Goal: Information Seeking & Learning: Learn about a topic

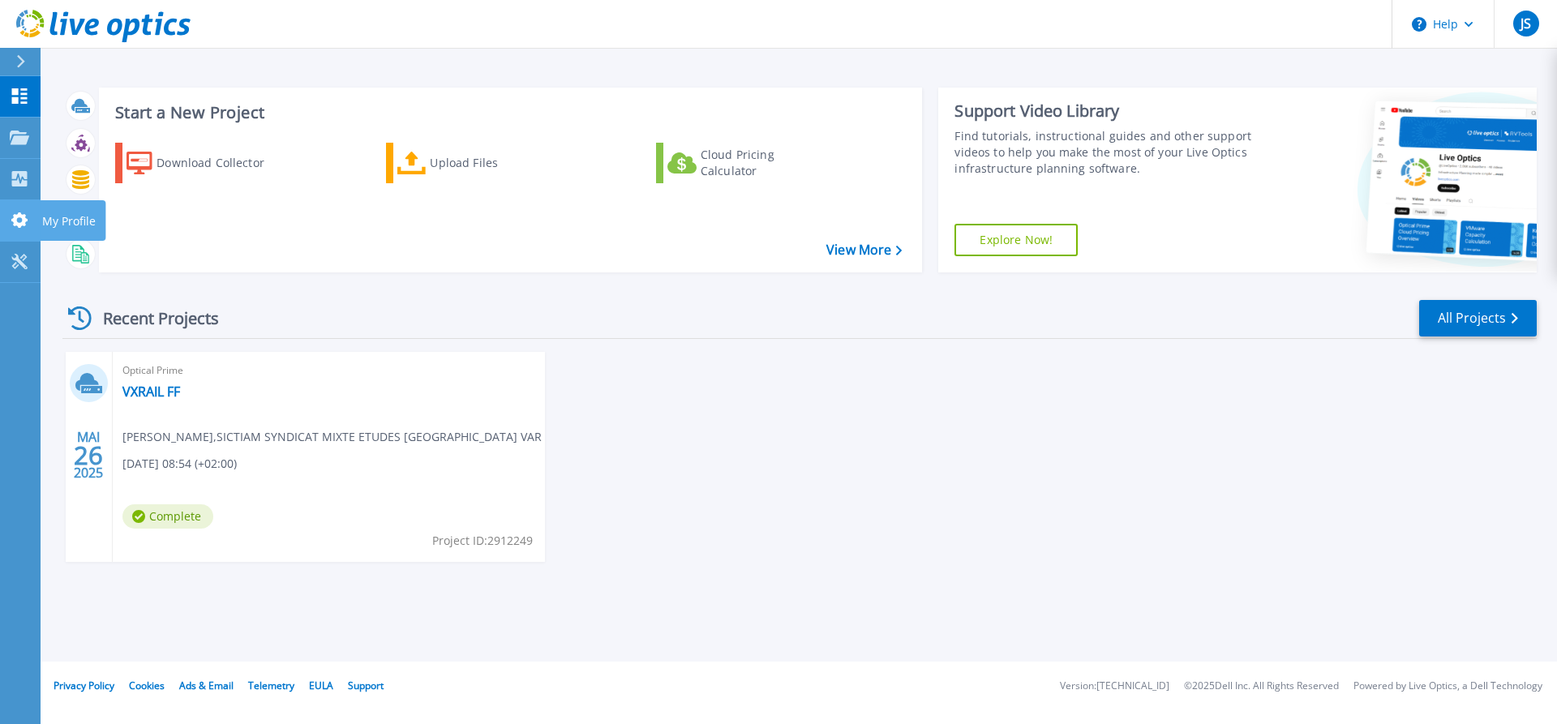
click at [16, 221] on icon at bounding box center [19, 219] width 16 height 15
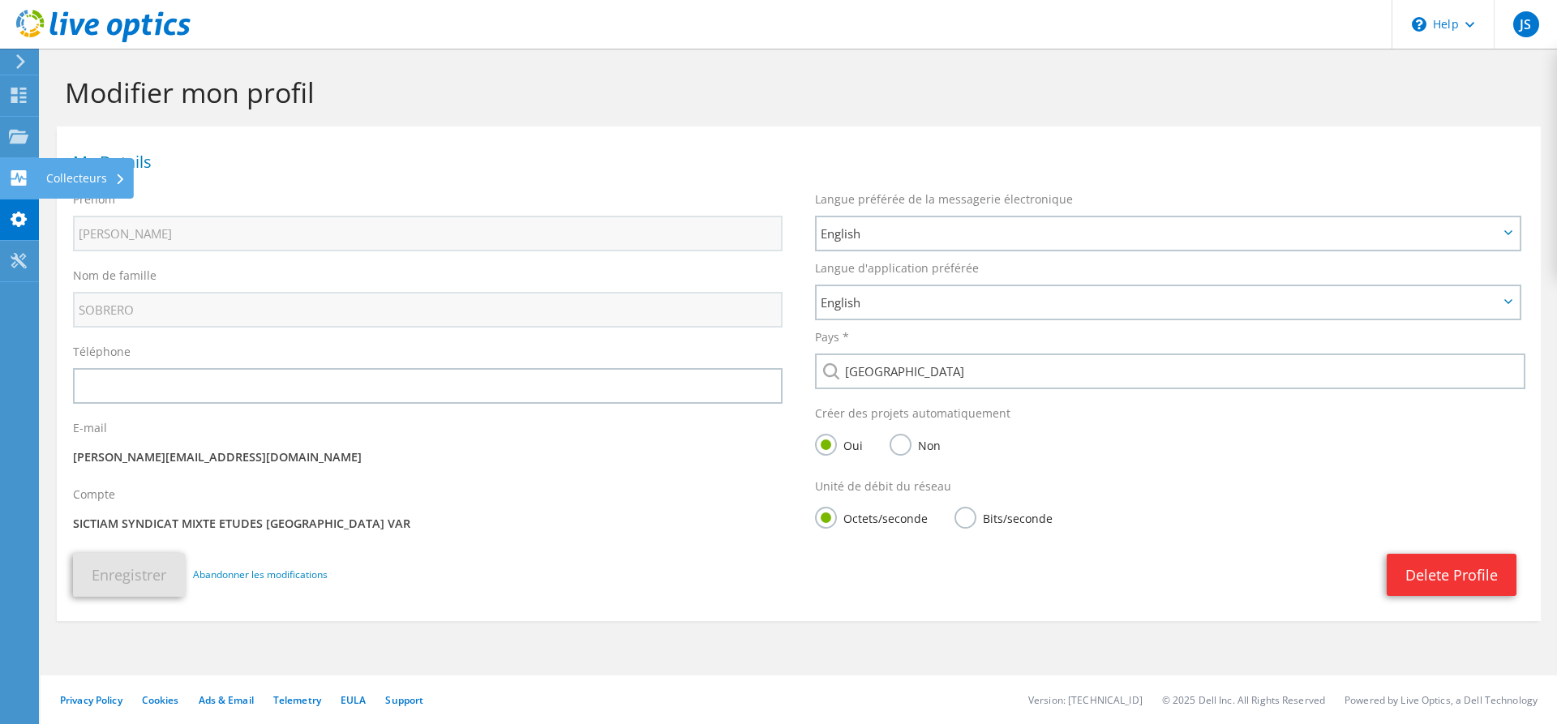
click at [88, 181] on div "Collecteurs" at bounding box center [86, 178] width 96 height 41
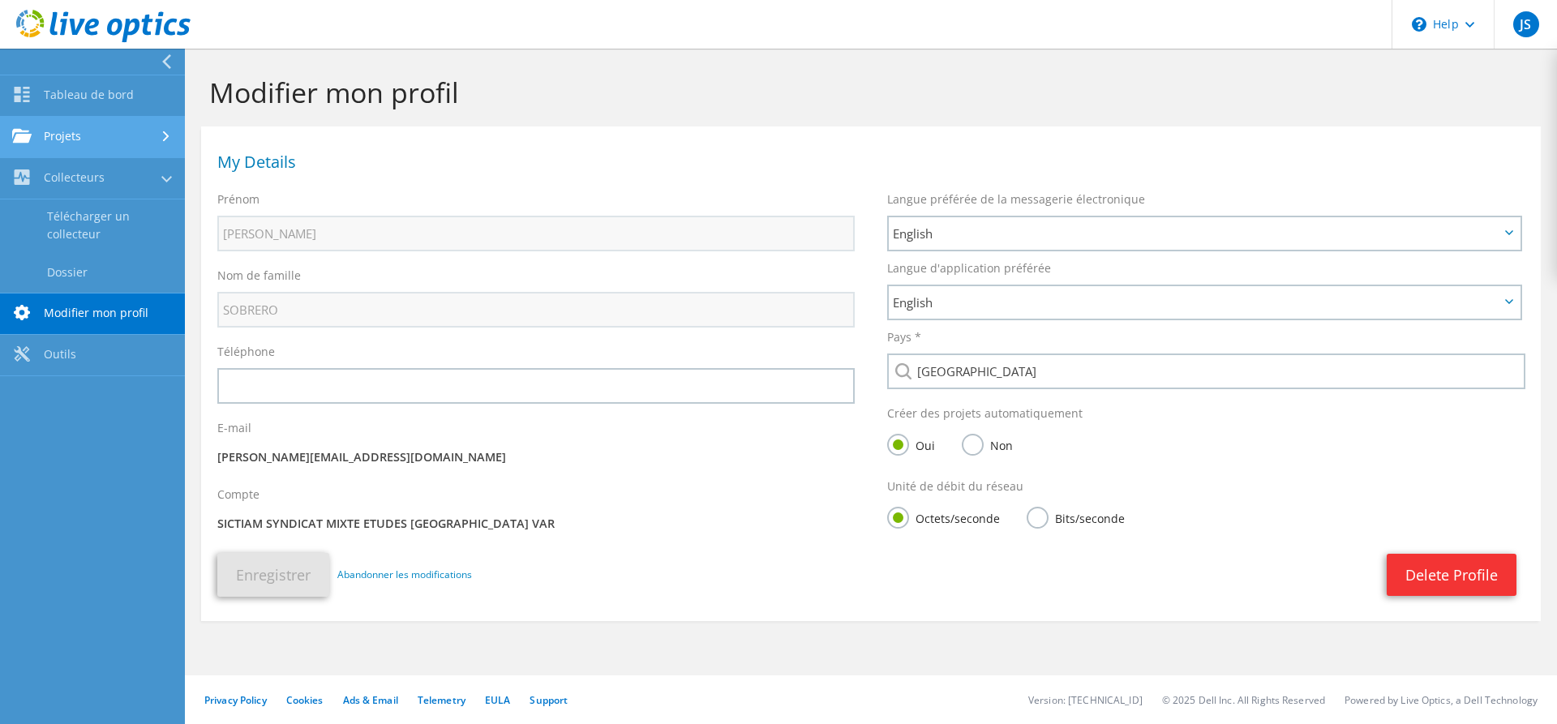
click at [101, 125] on link "Projets" at bounding box center [92, 137] width 185 height 41
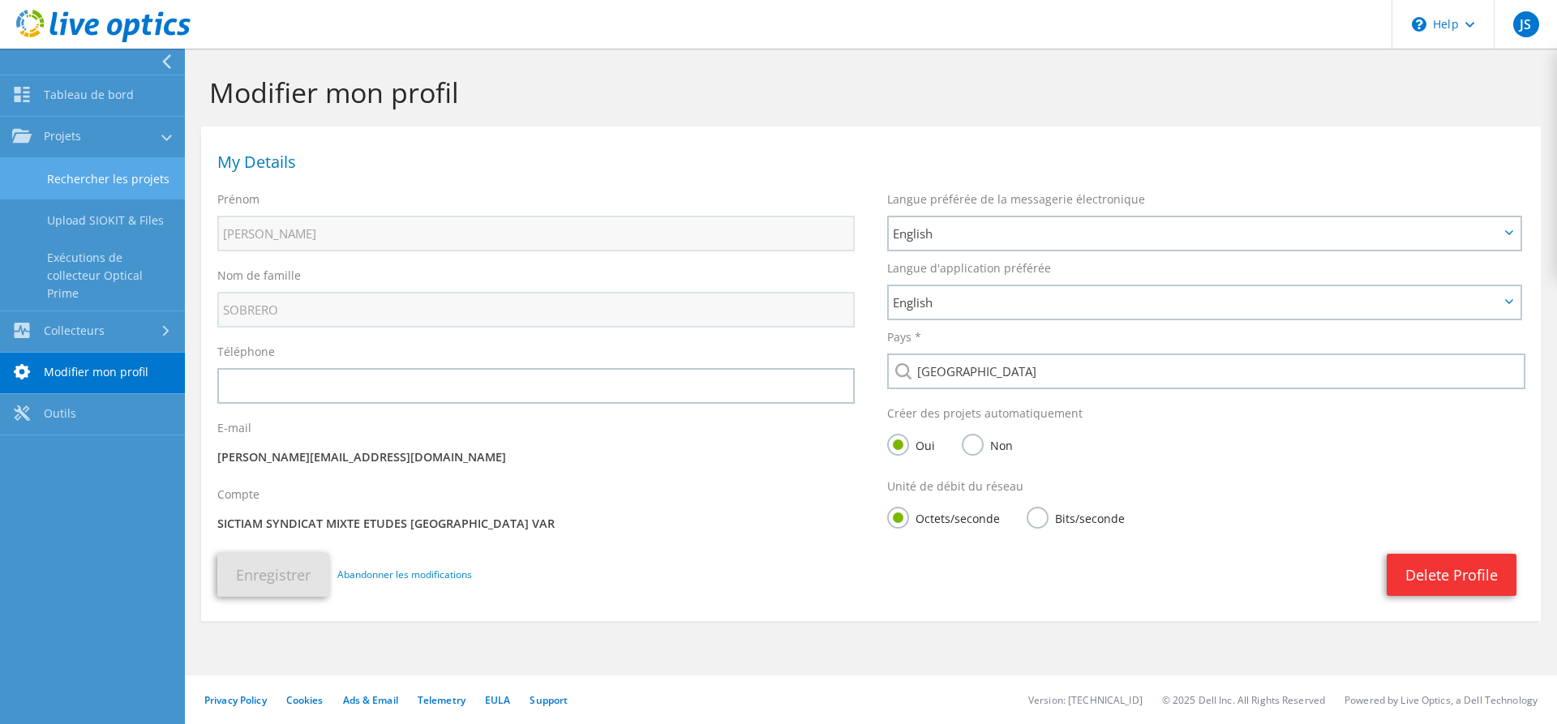
click at [115, 185] on link "Rechercher les projets" at bounding box center [92, 178] width 185 height 41
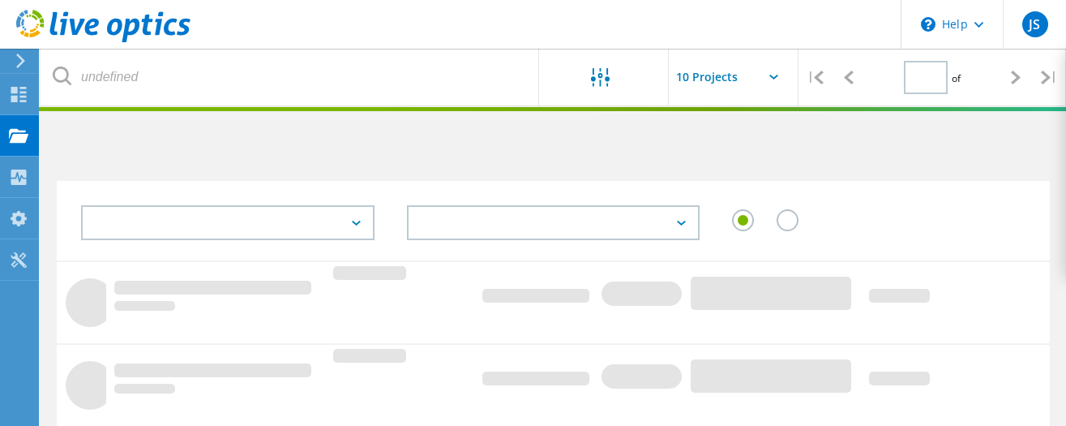
type input "1"
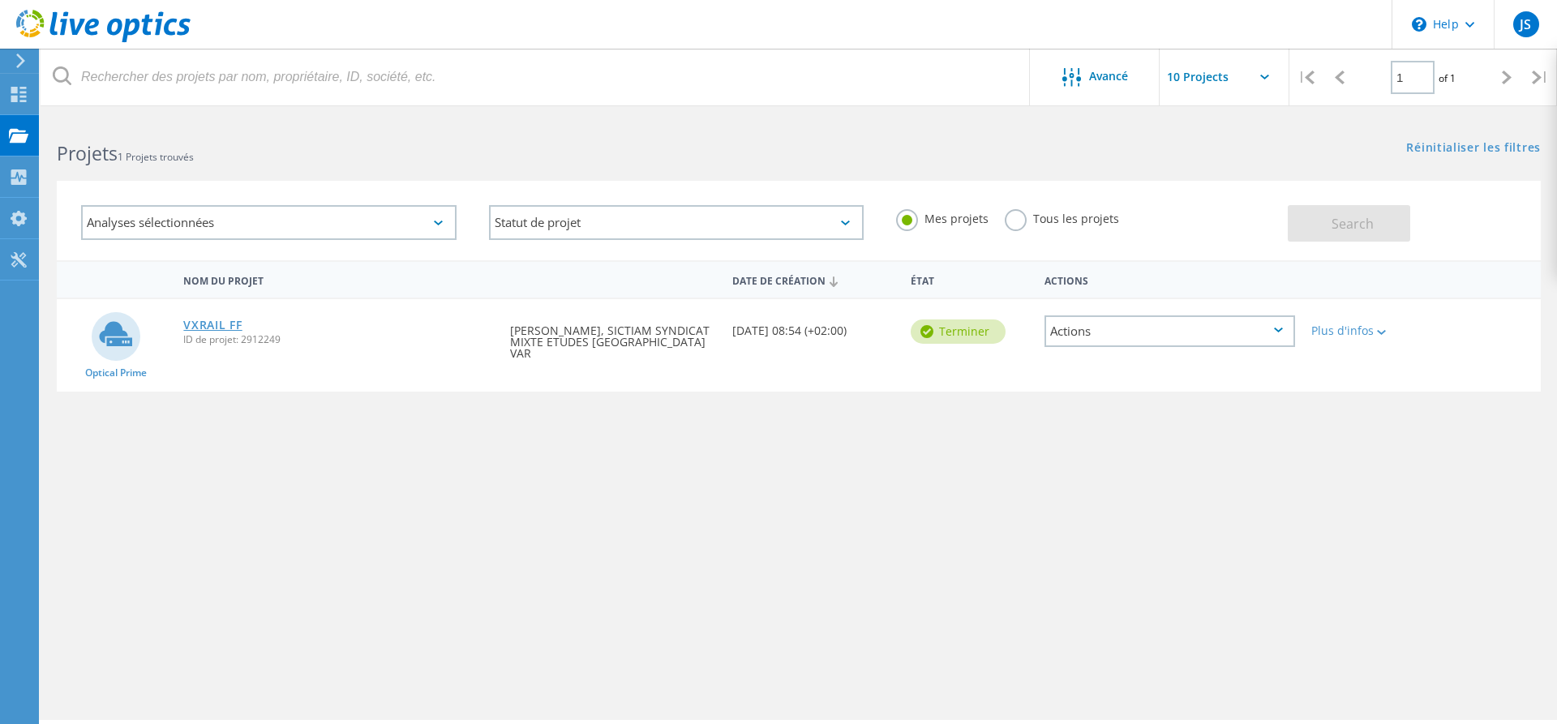
click at [225, 328] on link "VXRAIL FF" at bounding box center [212, 325] width 58 height 11
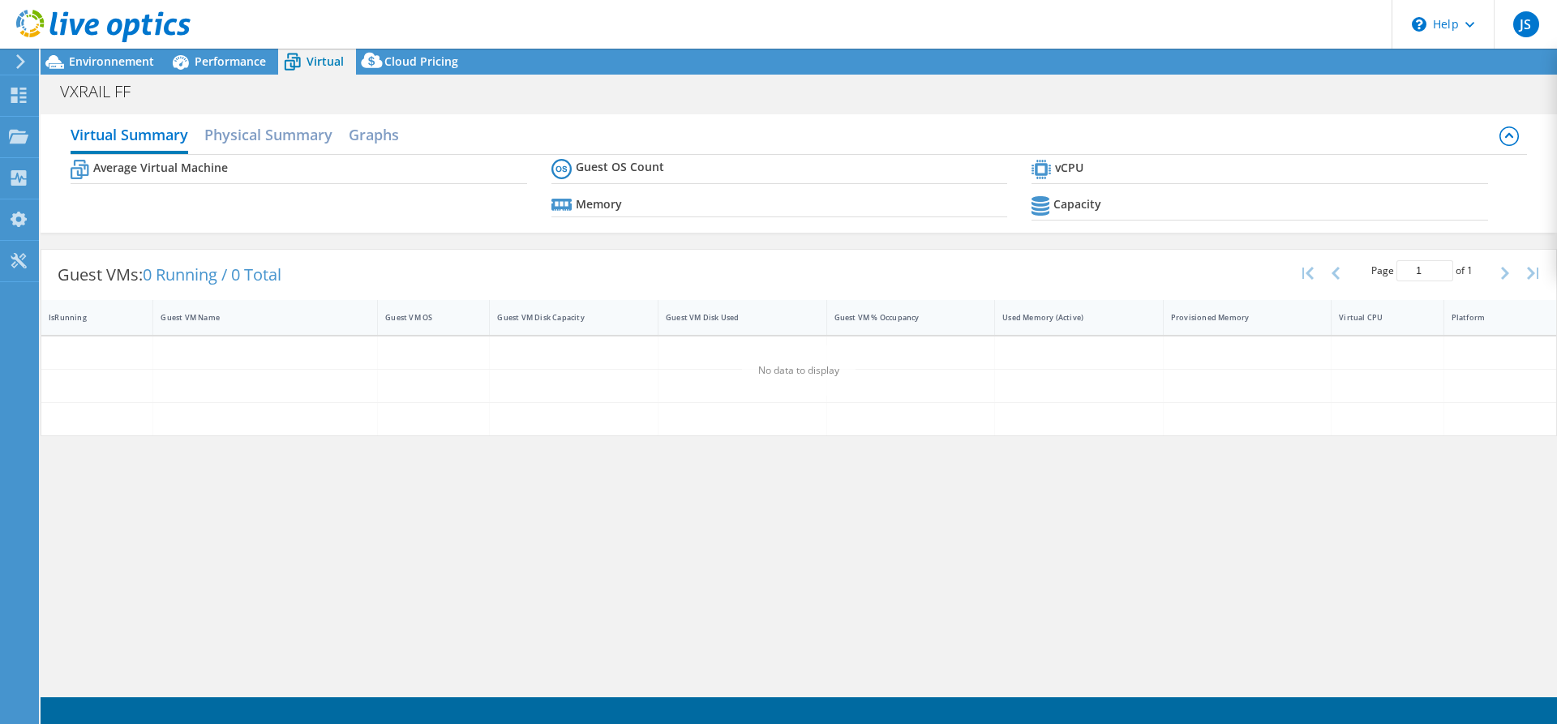
select select "EULondon"
select select "EUR"
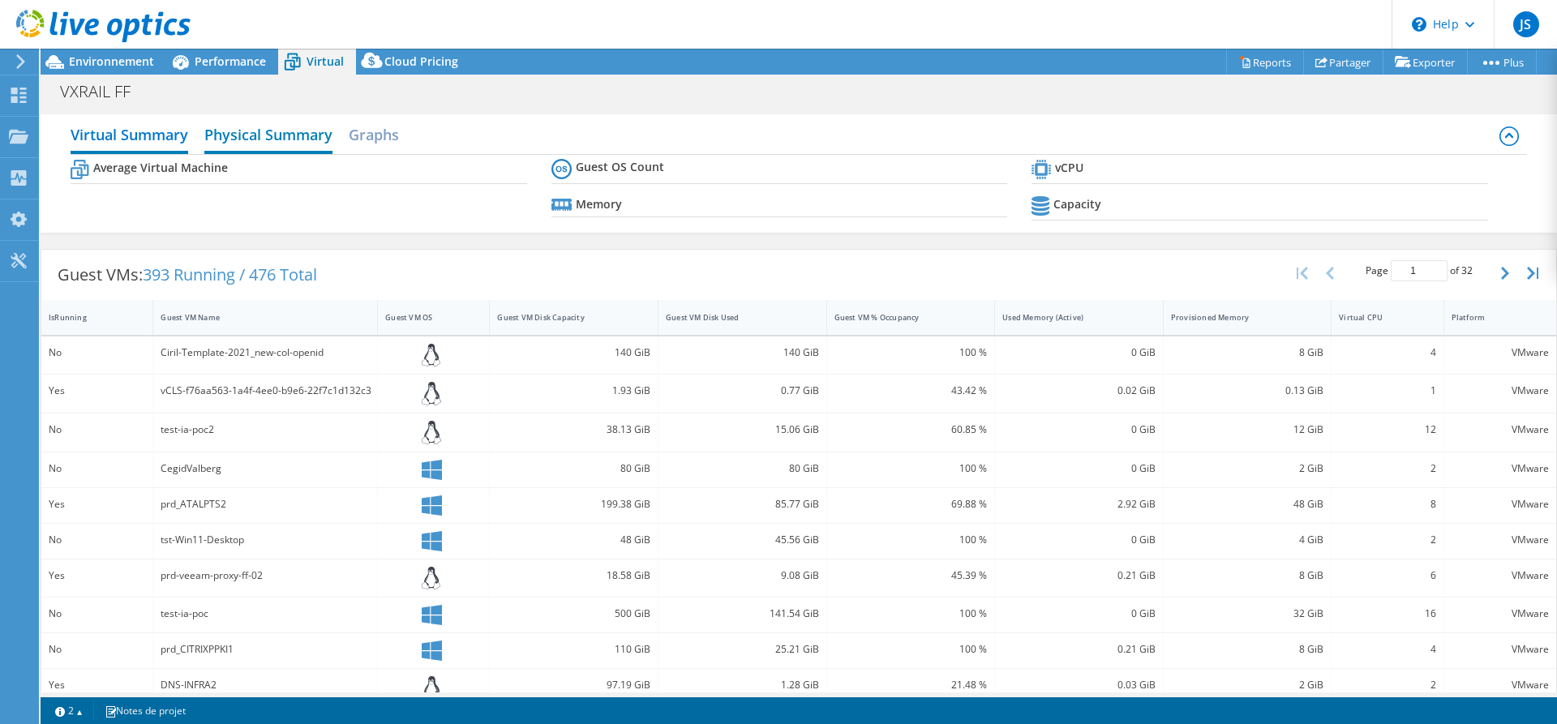
click at [299, 132] on h2 "Physical Summary" at bounding box center [268, 136] width 128 height 36
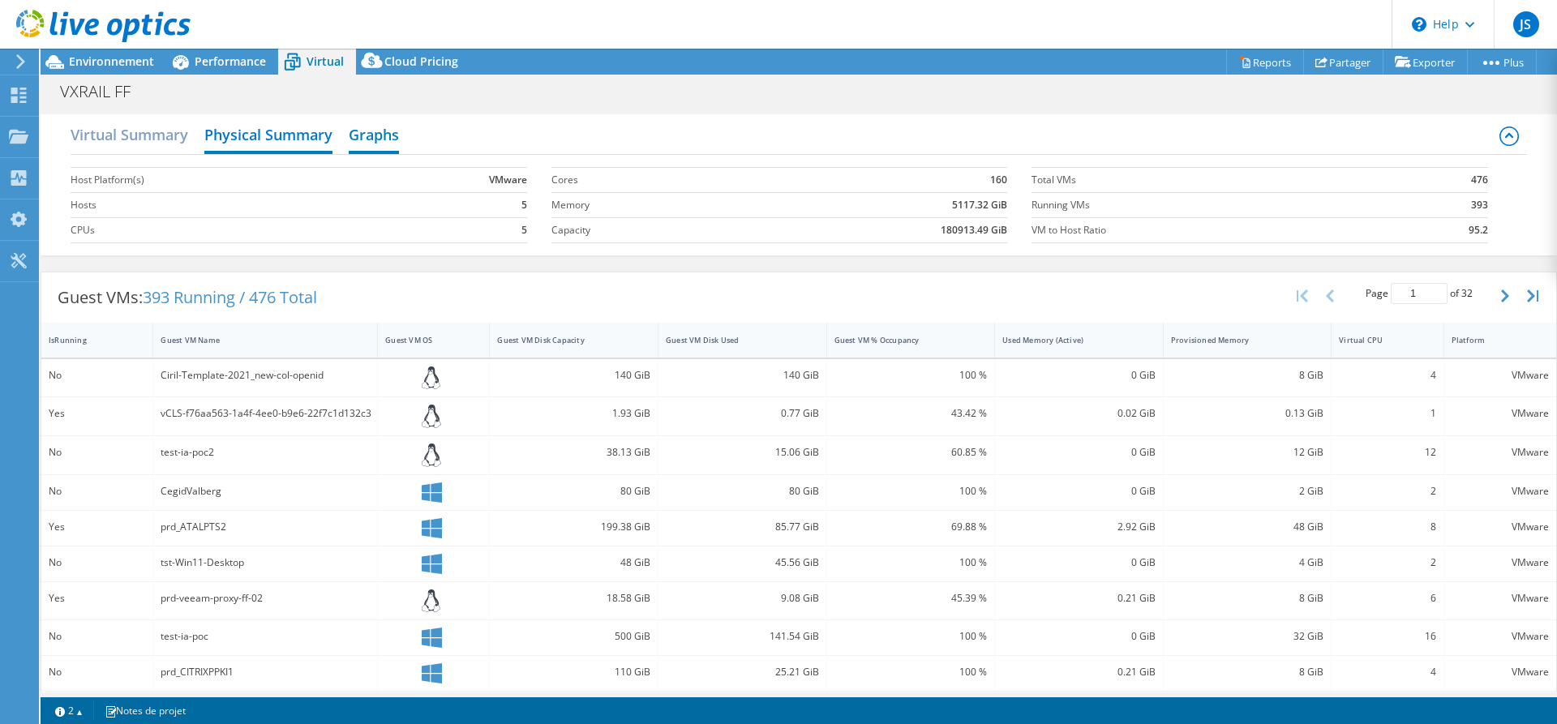
click at [364, 135] on h2 "Graphs" at bounding box center [374, 136] width 50 height 36
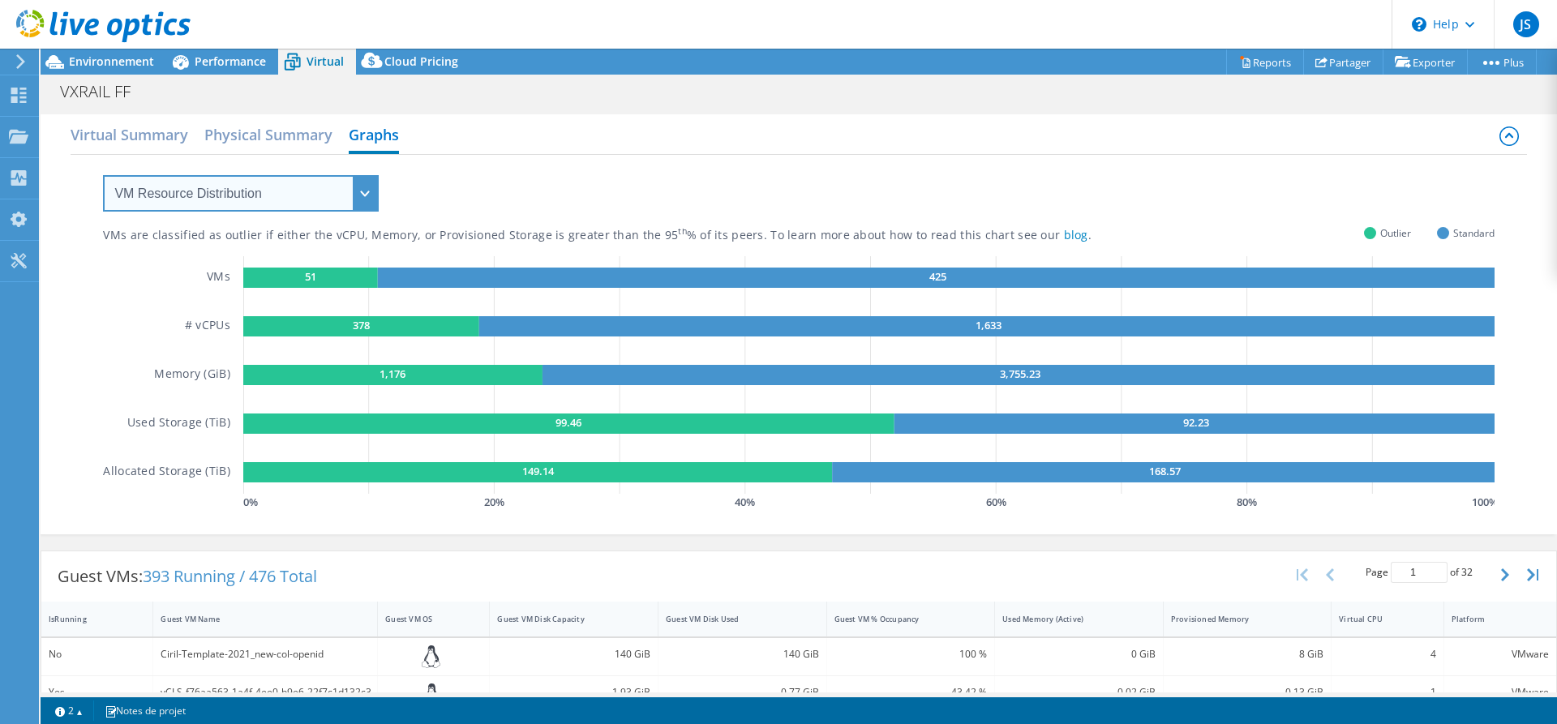
select select "Over Provisioning"
click option "Over Provisioning" at bounding box center [0, 0] width 0 height 0
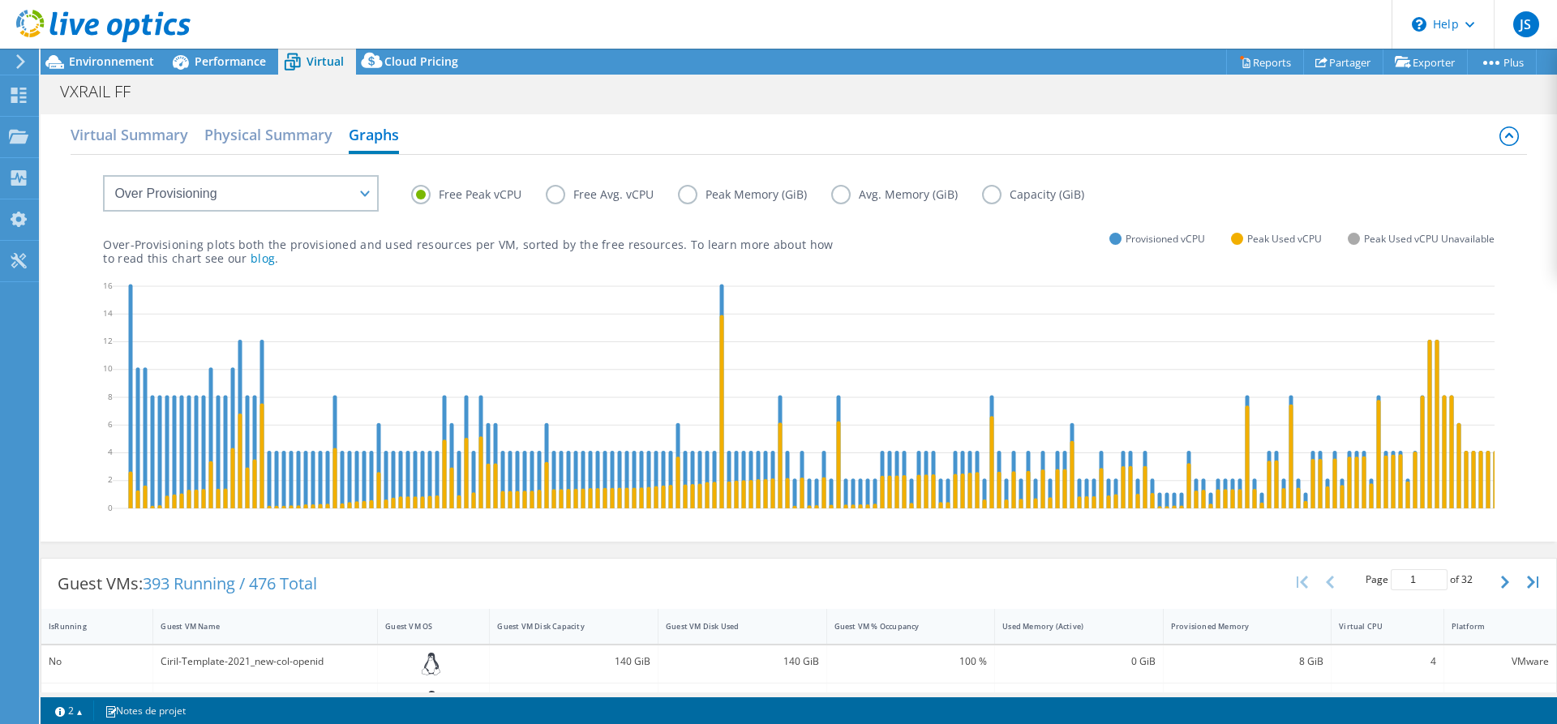
click at [689, 193] on label "Peak Memory (GiB)" at bounding box center [754, 194] width 153 height 19
click at [0, 0] on input "Peak Memory (GiB)" at bounding box center [0, 0] width 0 height 0
